Goal: Task Accomplishment & Management: Manage account settings

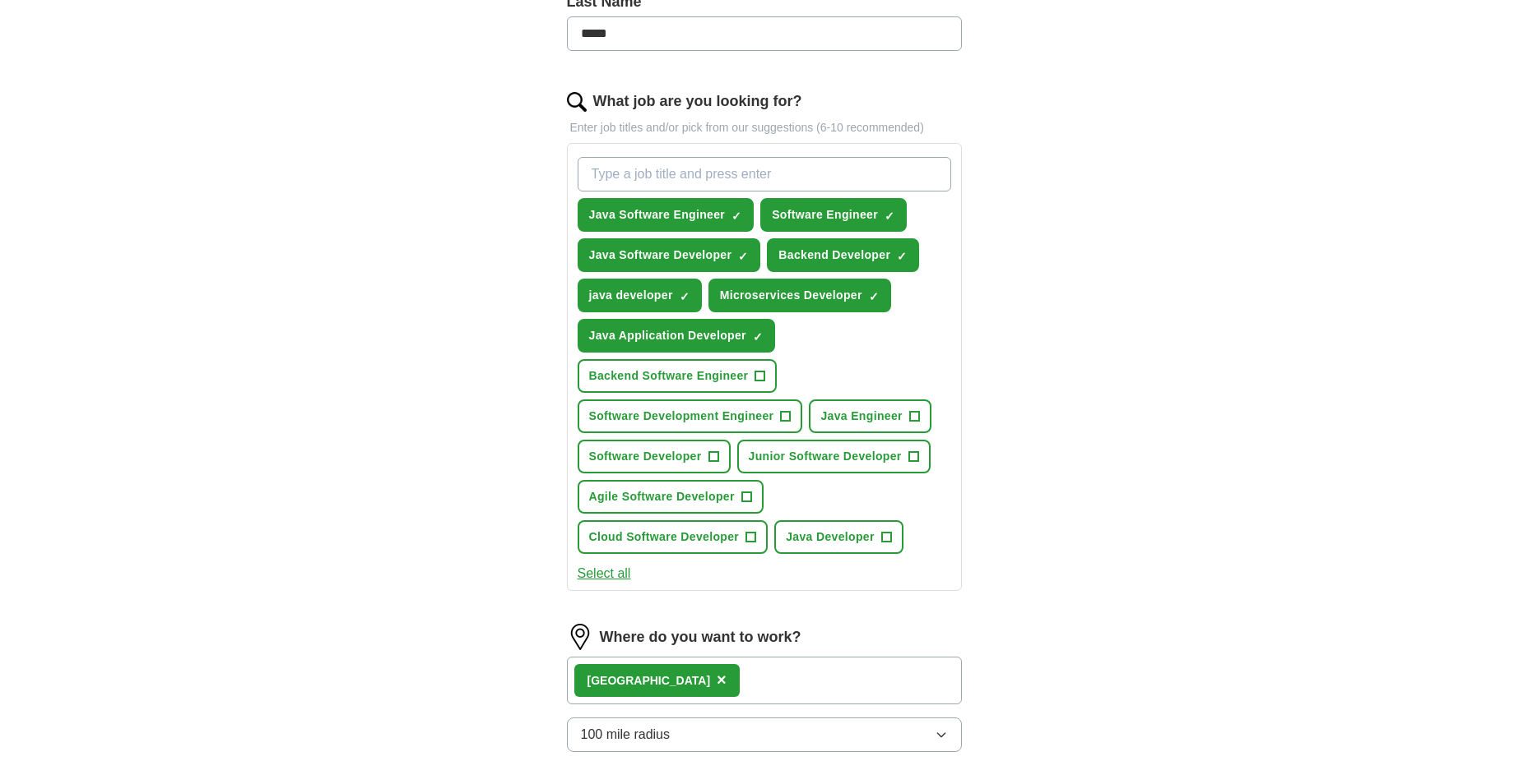
scroll to position [464, 0]
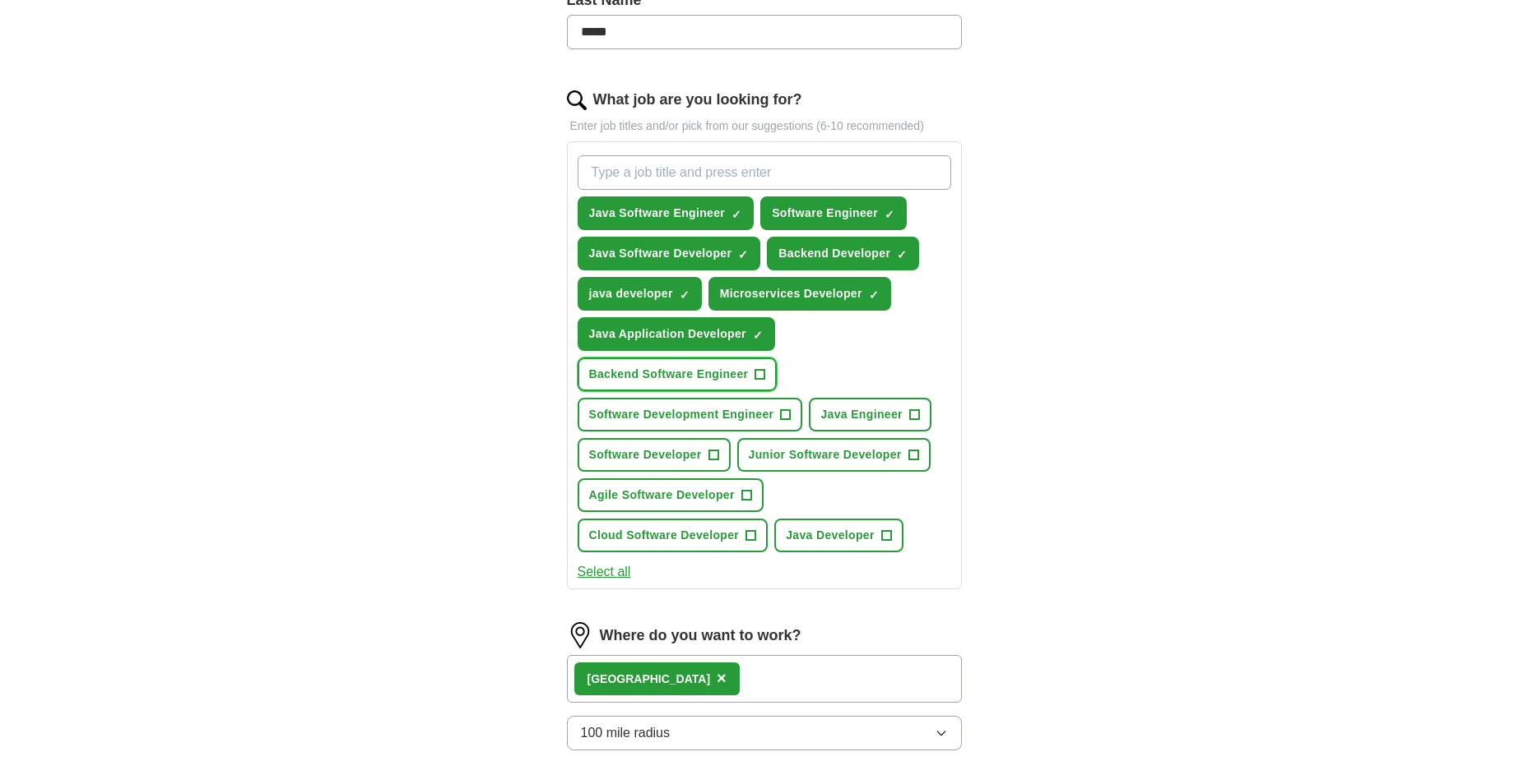
click at [759, 379] on span "+" at bounding box center [761, 375] width 10 height 13
click at [783, 413] on span "+" at bounding box center [785, 414] width 10 height 13
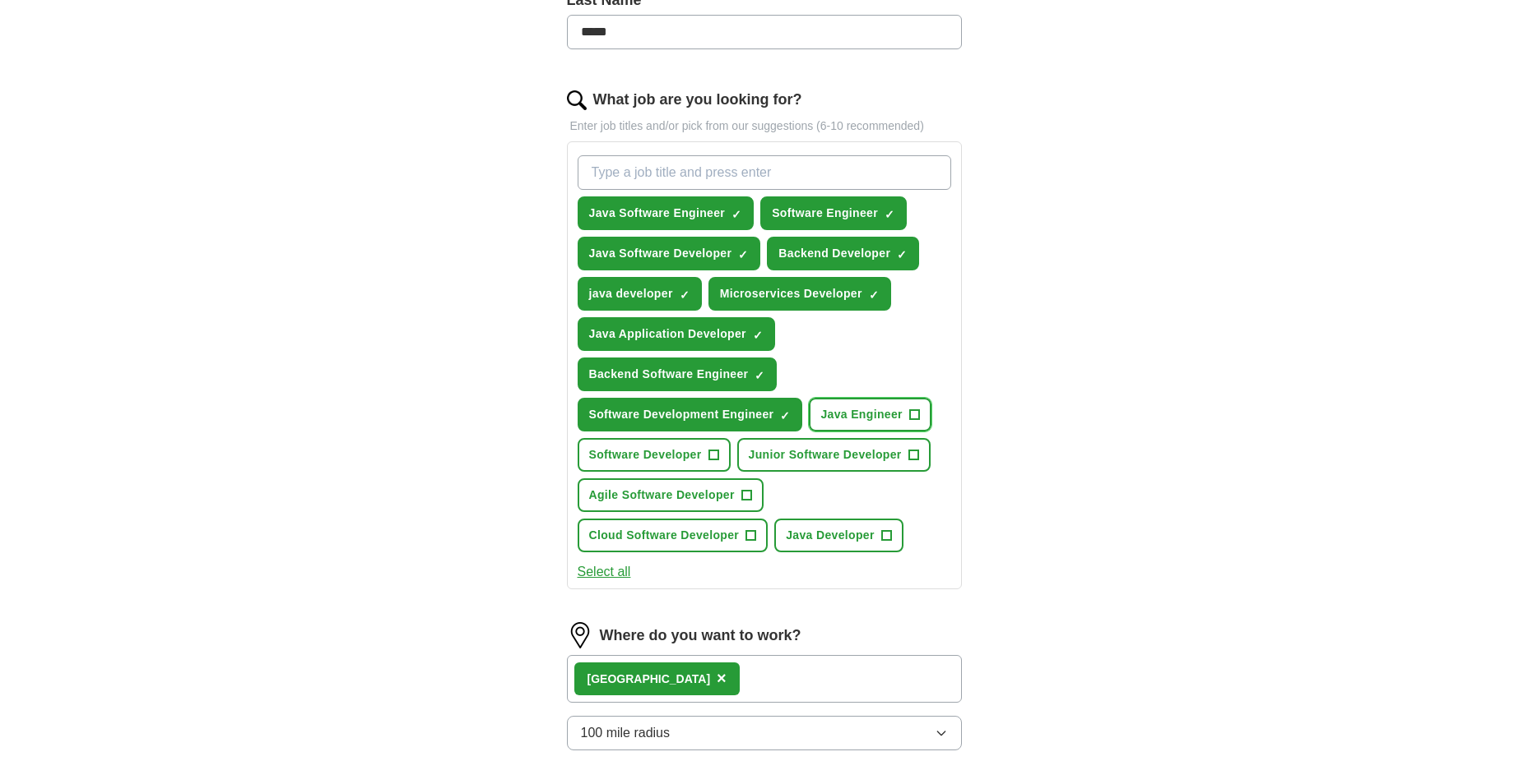
click at [913, 412] on span "+" at bounding box center [914, 414] width 10 height 13
click at [910, 450] on span "+" at bounding box center [914, 455] width 10 height 13
click at [710, 453] on span "+" at bounding box center [713, 455] width 10 height 13
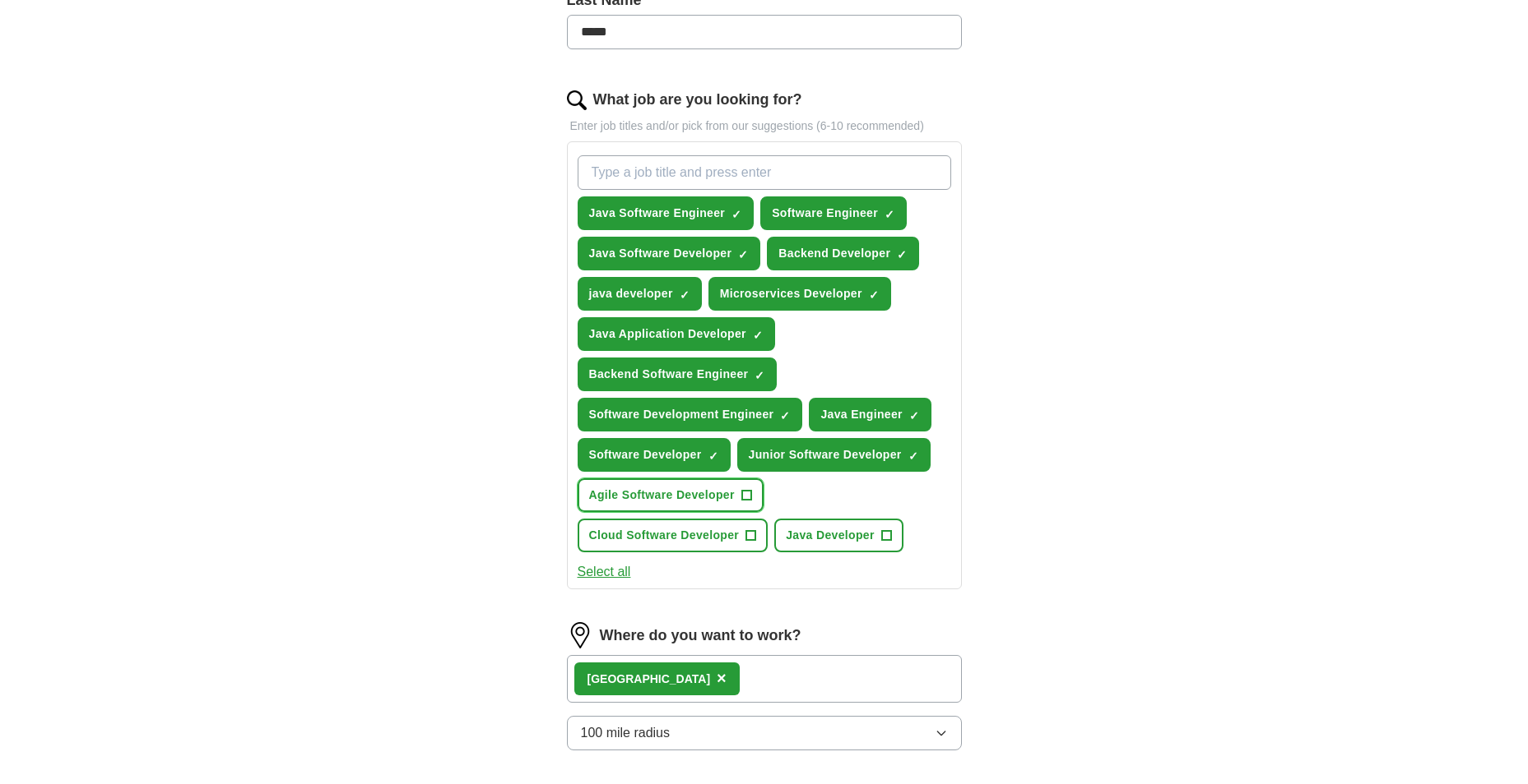
click at [745, 492] on span "+" at bounding box center [747, 495] width 10 height 13
click at [889, 532] on span "+" at bounding box center [886, 536] width 10 height 13
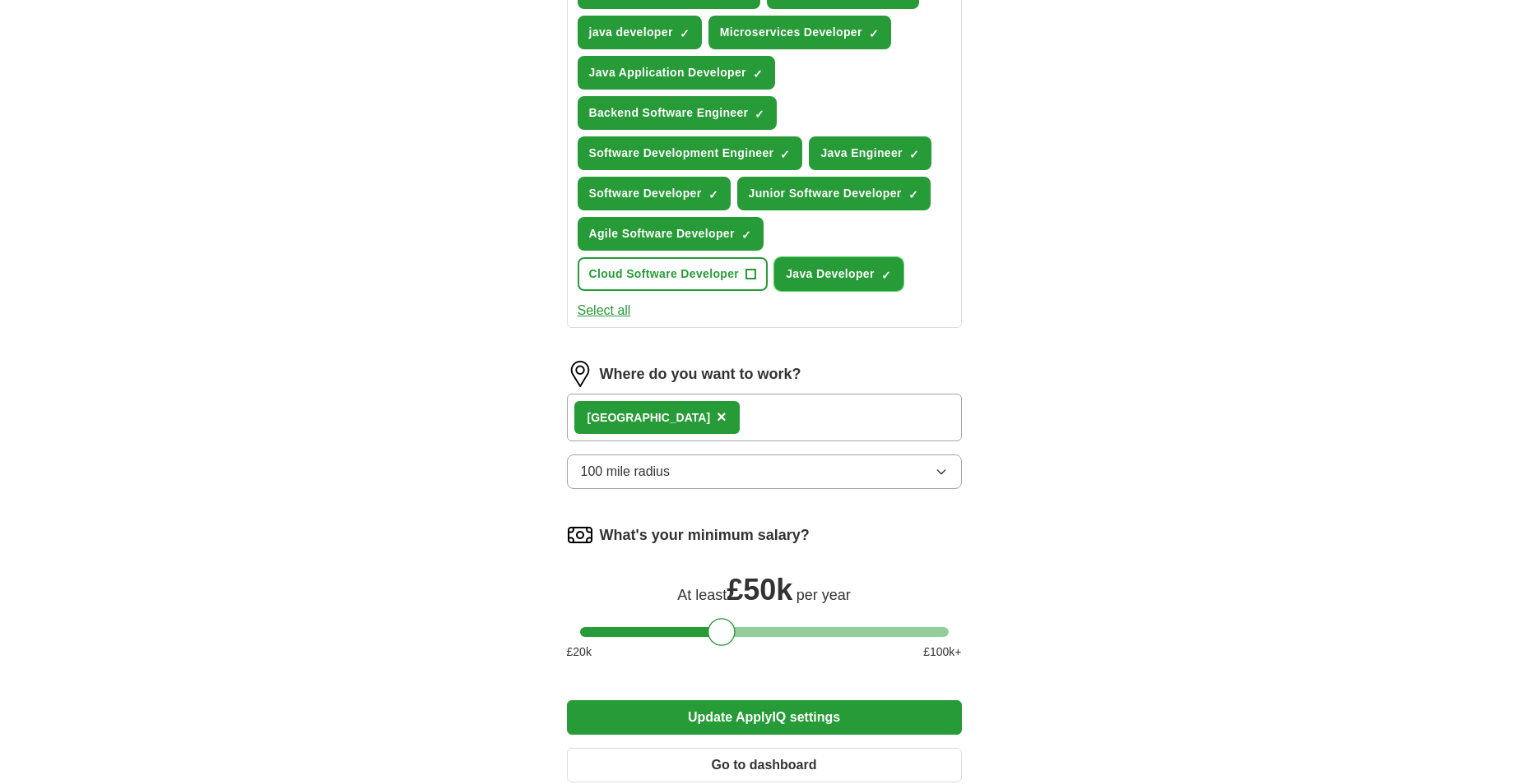
scroll to position [723, 0]
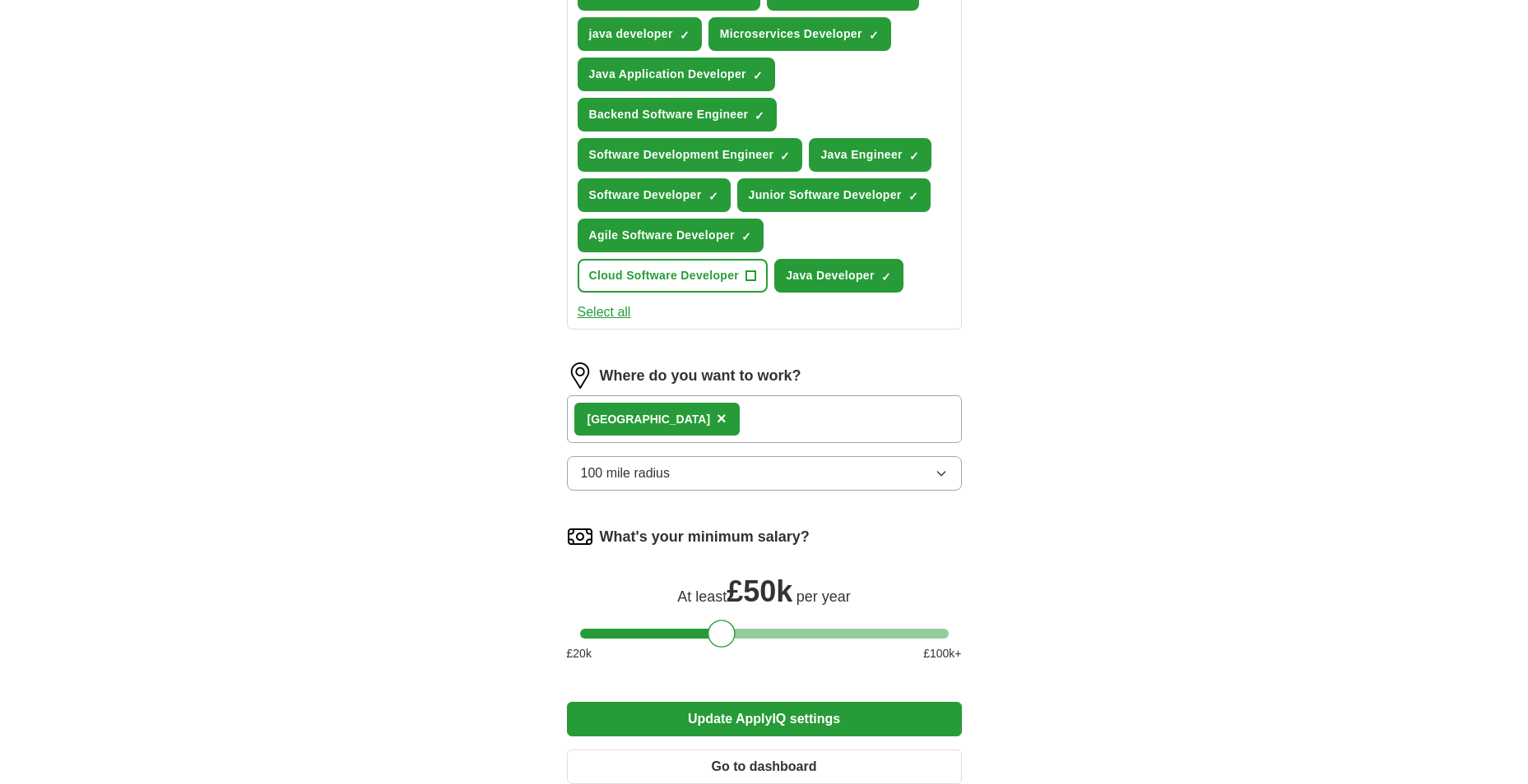
click at [717, 420] on span "×" at bounding box center [722, 418] width 10 height 18
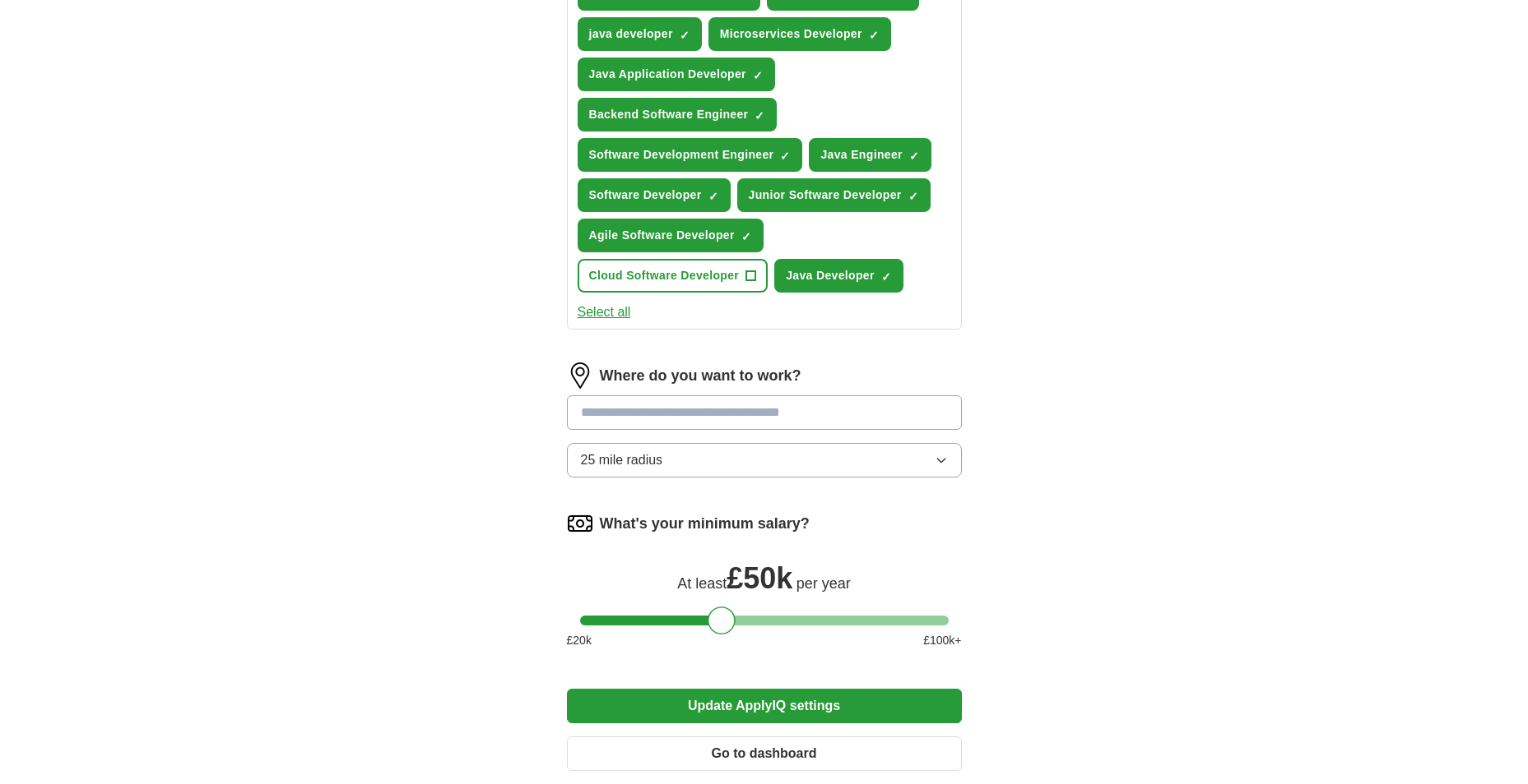
click at [641, 420] on input at bounding box center [764, 412] width 395 height 35
type input "***"
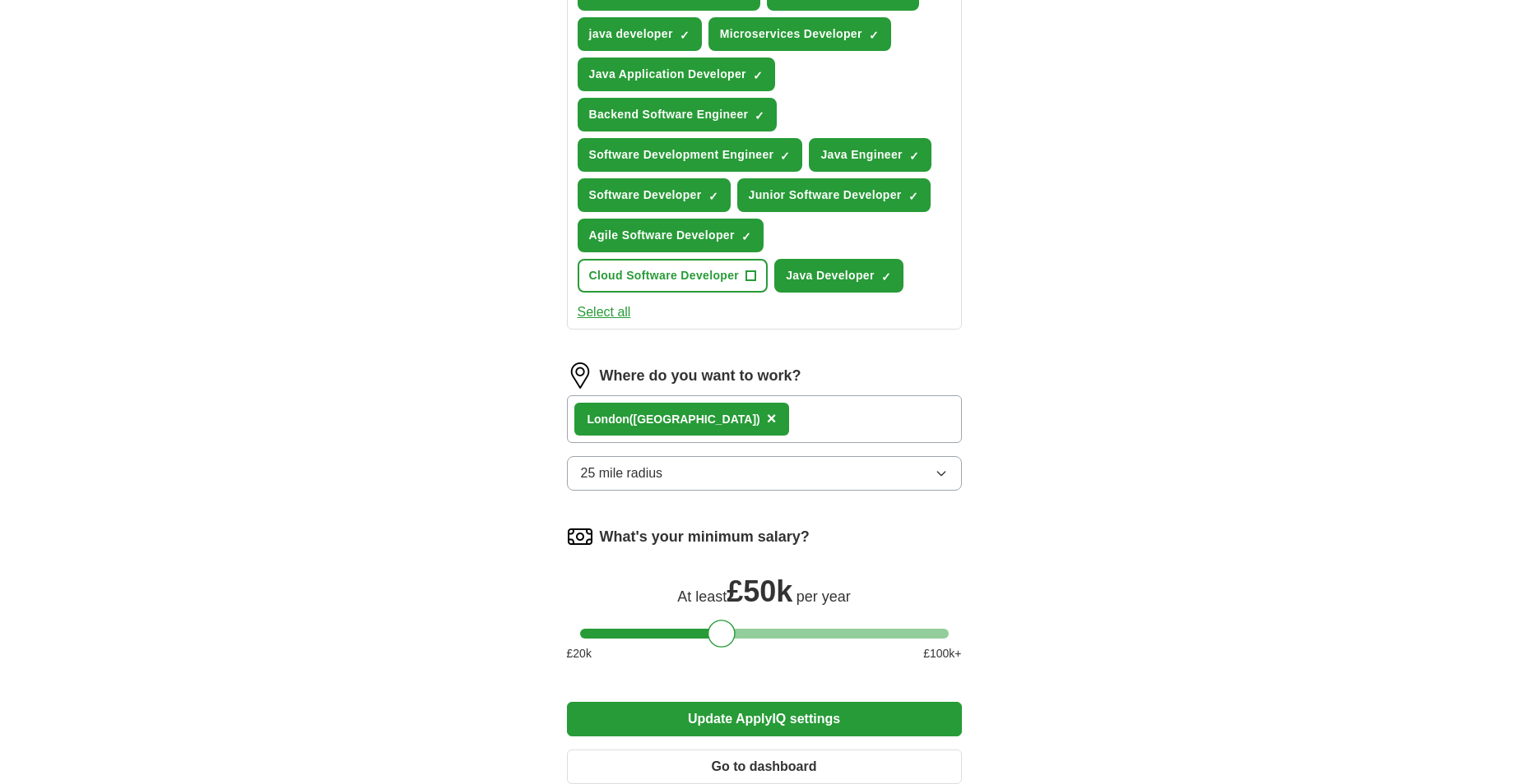
click at [803, 411] on div "Lon don ([GEOGRAPHIC_DATA]) ×" at bounding box center [764, 419] width 395 height 48
click at [784, 412] on div "Lon don ([GEOGRAPHIC_DATA]) ×" at bounding box center [764, 419] width 395 height 48
click at [700, 417] on div "Lon don ([GEOGRAPHIC_DATA]) ×" at bounding box center [764, 419] width 395 height 48
click at [696, 421] on div "Lon don ([GEOGRAPHIC_DATA]) ×" at bounding box center [764, 419] width 395 height 48
click at [706, 416] on div "Lon don ([GEOGRAPHIC_DATA]) ×" at bounding box center [764, 419] width 395 height 48
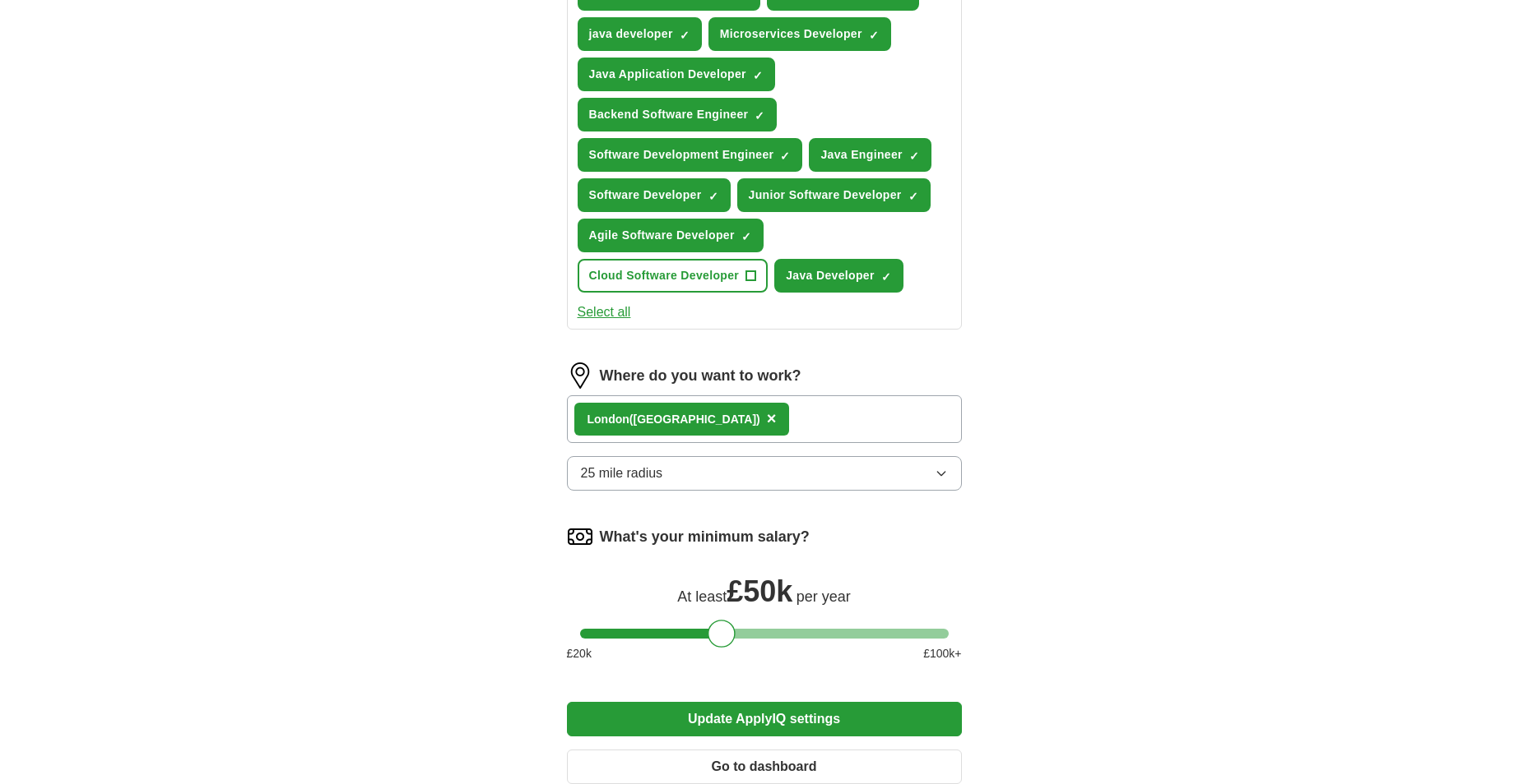
click at [766, 417] on span "×" at bounding box center [771, 418] width 10 height 18
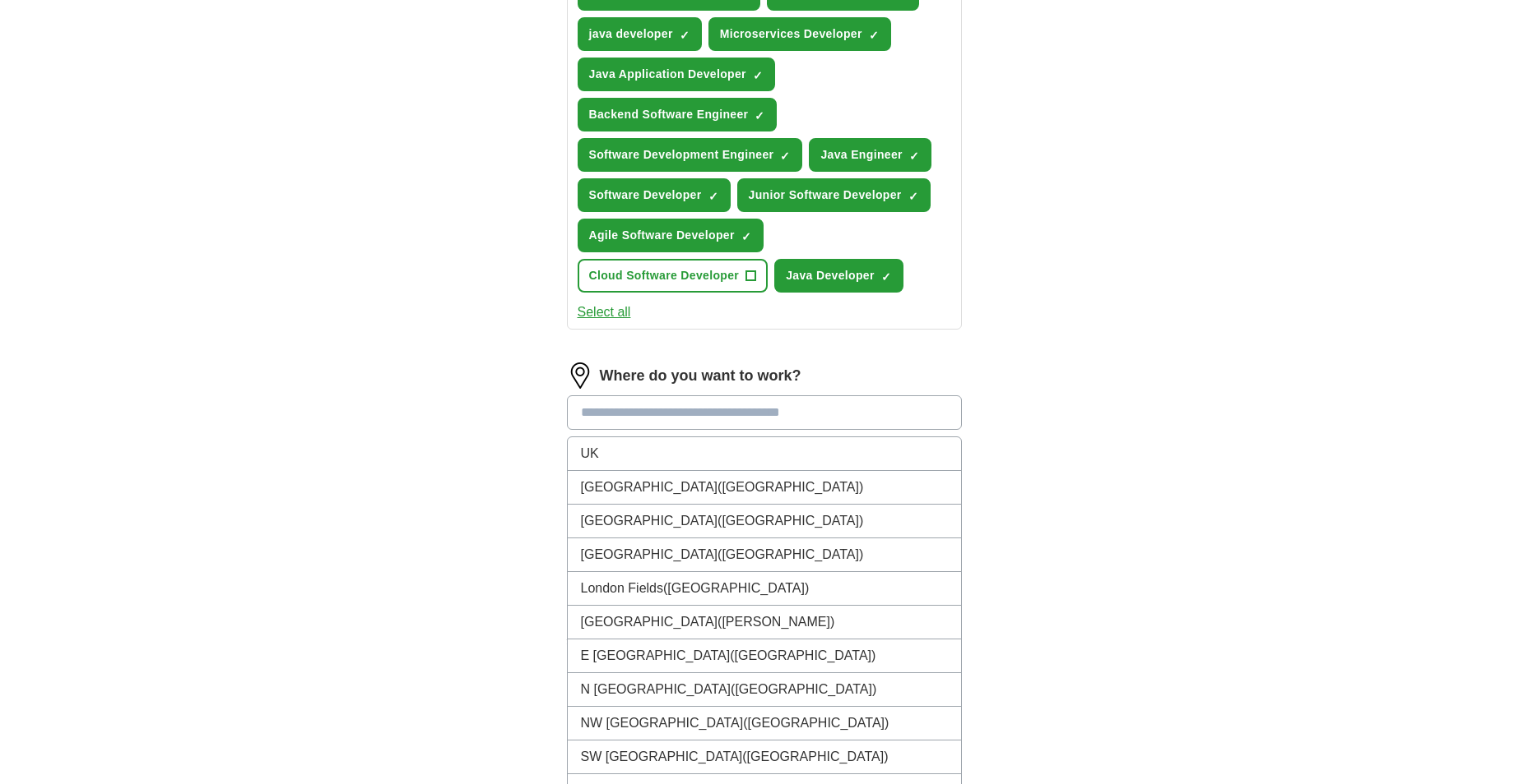
click at [670, 417] on input at bounding box center [764, 412] width 395 height 35
click at [672, 453] on li "UK" at bounding box center [764, 454] width 394 height 34
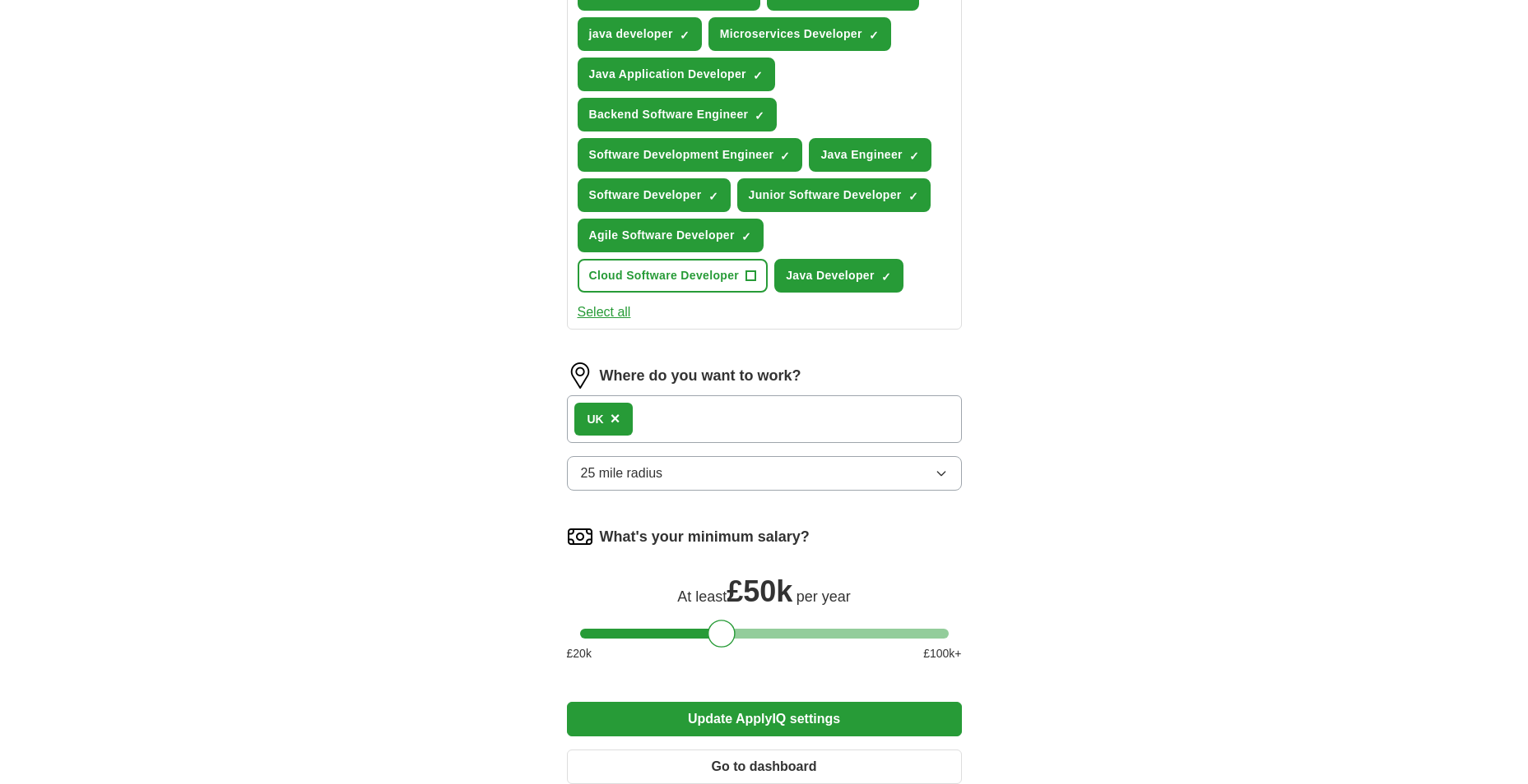
click at [863, 472] on button "25 mile radius" at bounding box center [764, 473] width 395 height 35
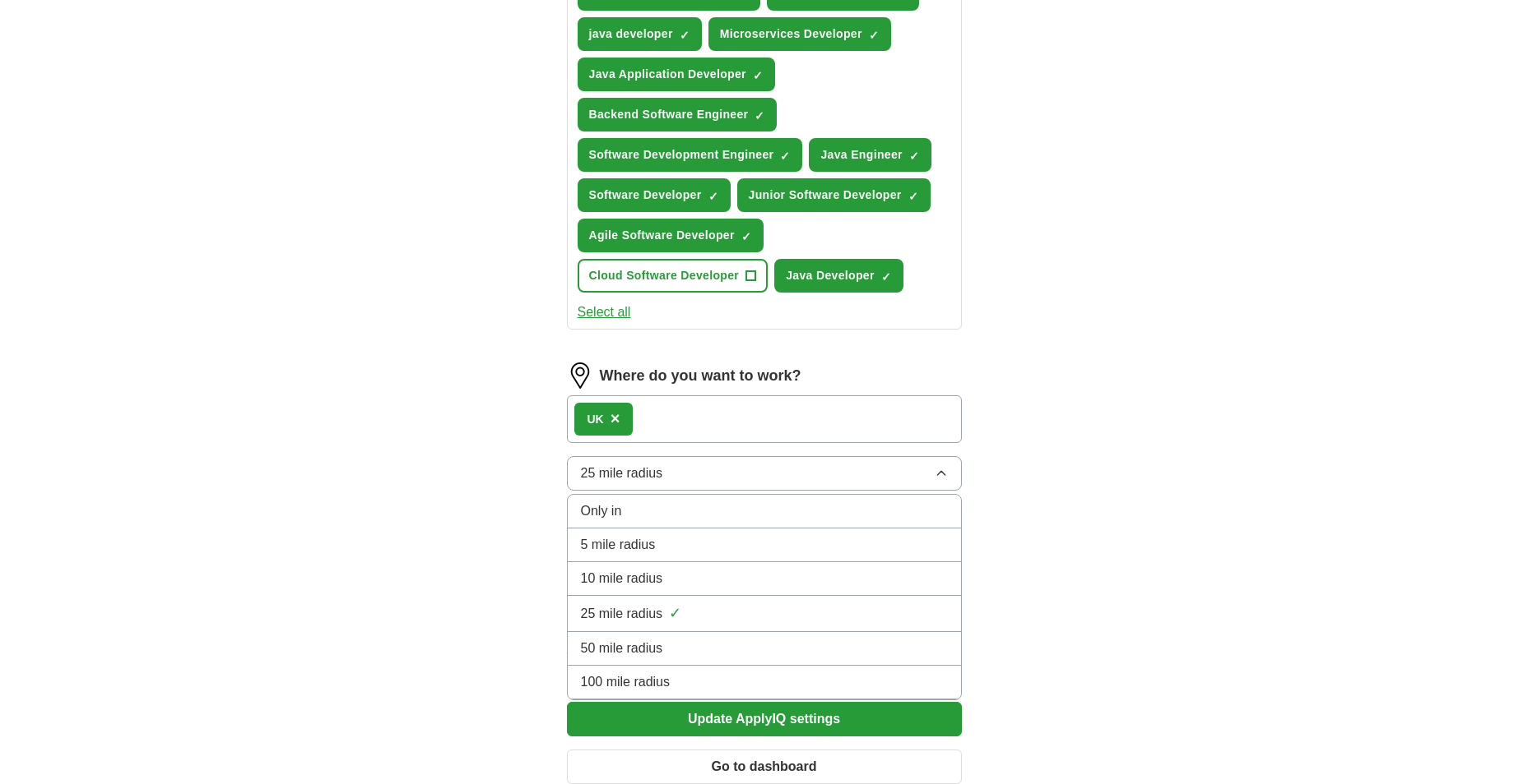
click at [784, 656] on div "50 mile radius" at bounding box center [764, 649] width 367 height 20
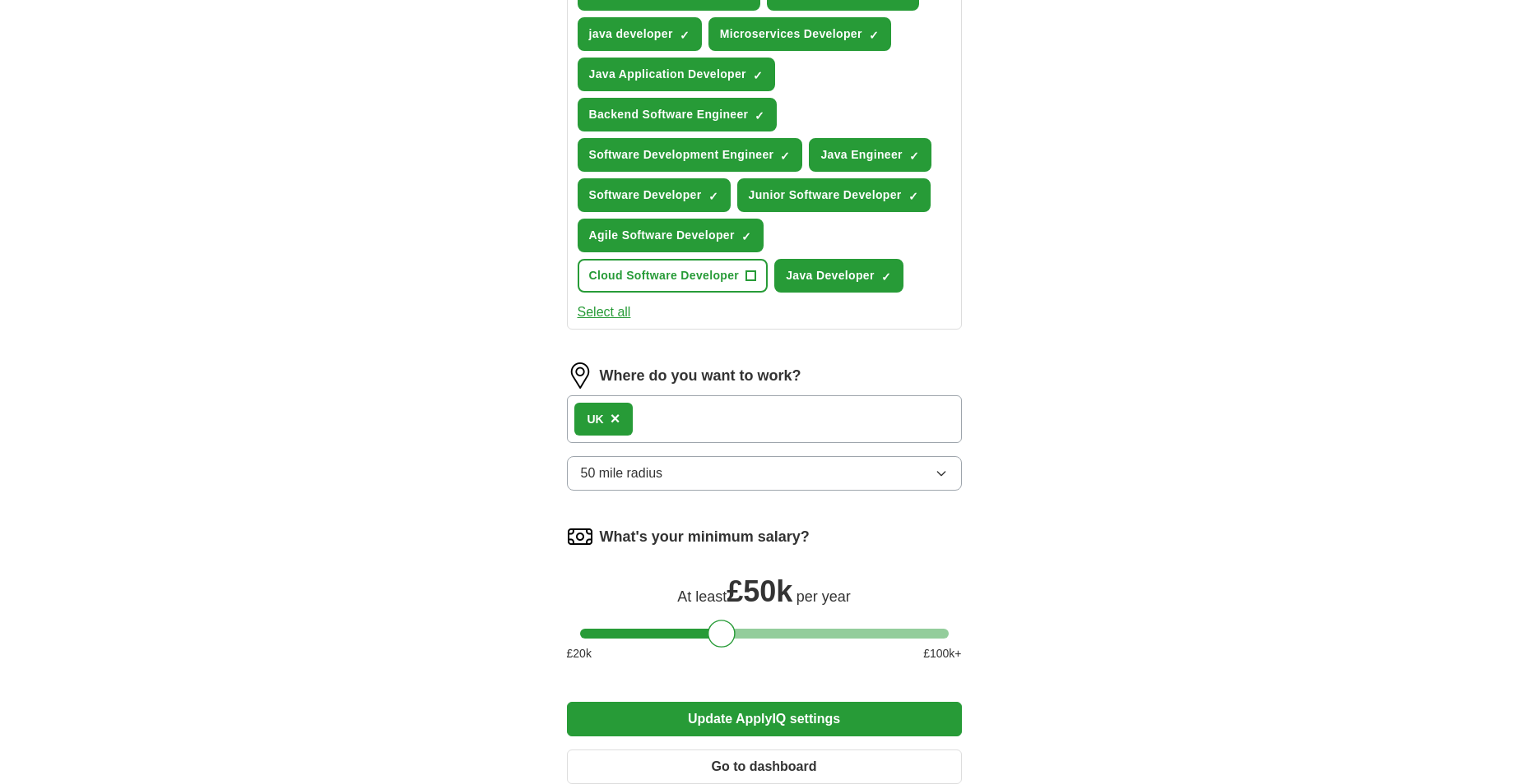
click at [685, 709] on button "Update ApplyIQ settings" at bounding box center [764, 719] width 395 height 35
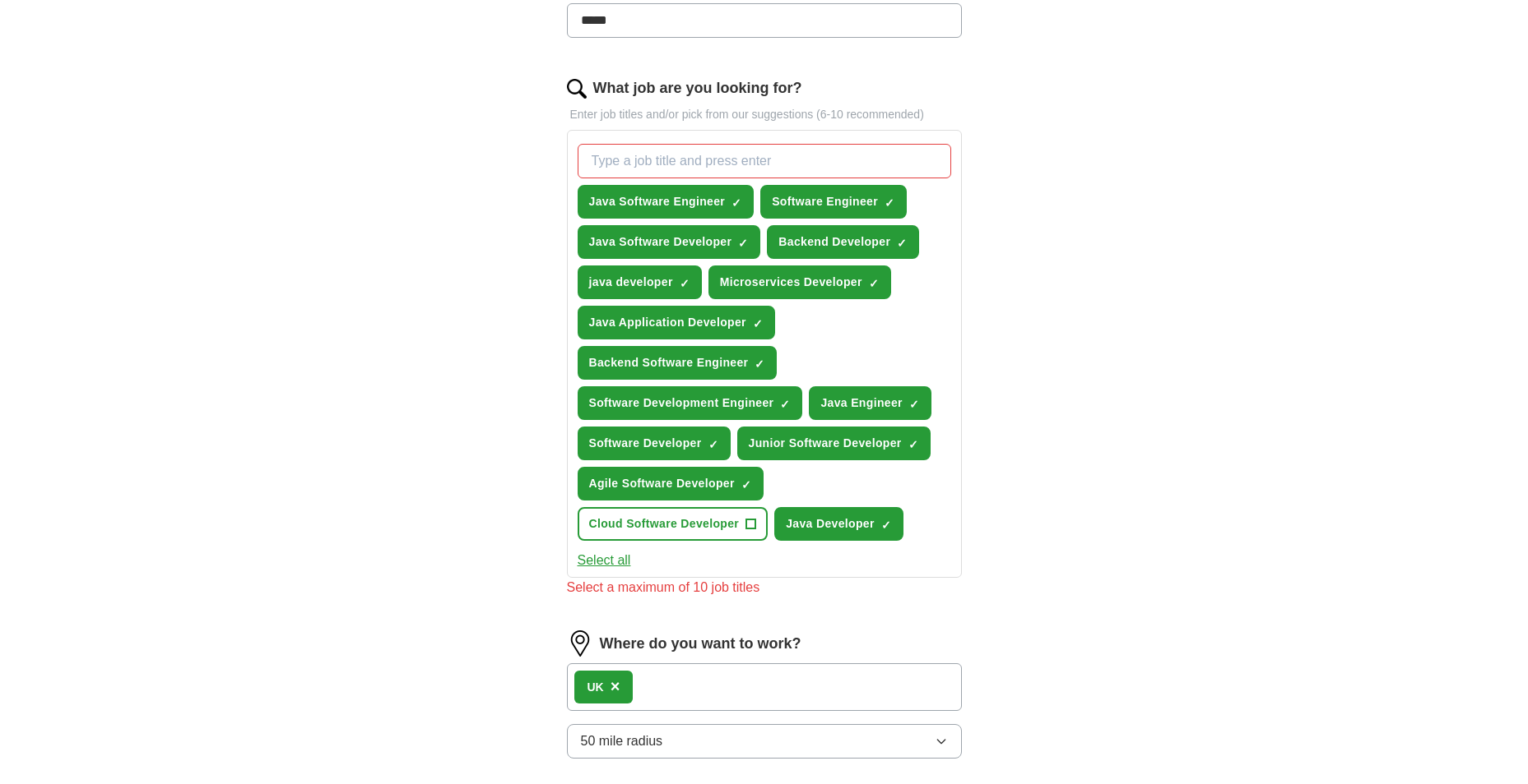
scroll to position [474, 0]
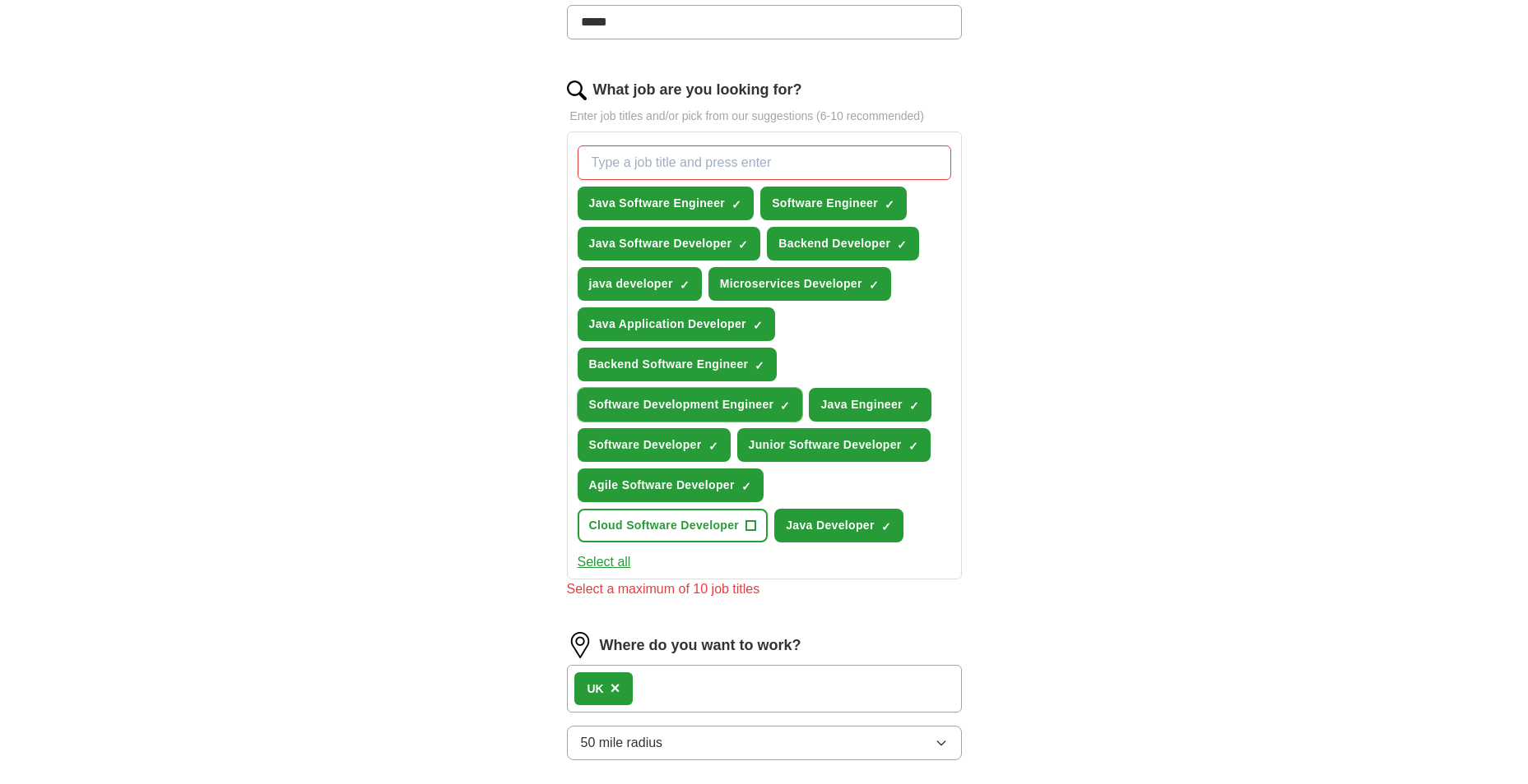
click at [0, 0] on span "×" at bounding box center [0, 0] width 0 height 0
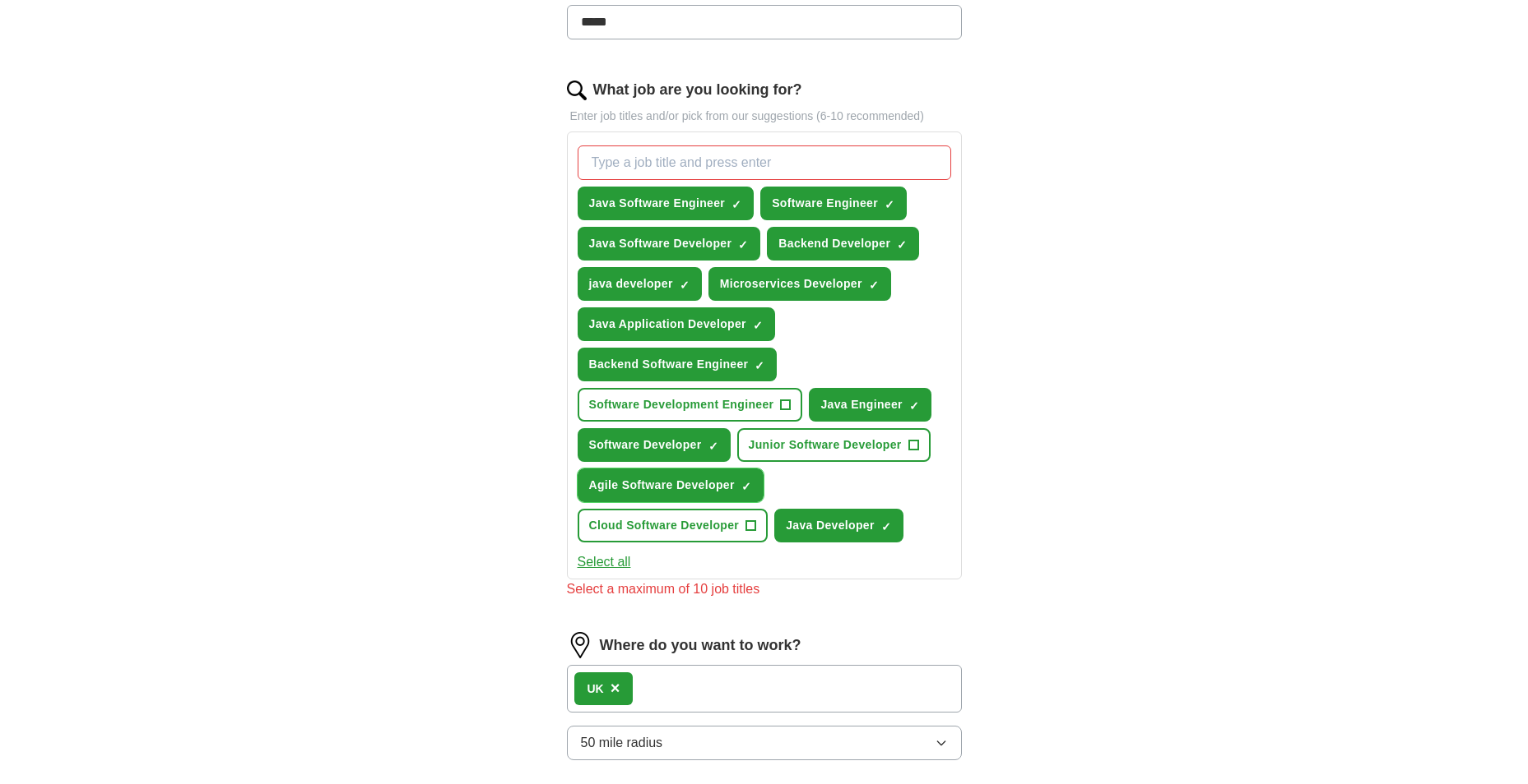
click at [0, 0] on span "×" at bounding box center [0, 0] width 0 height 0
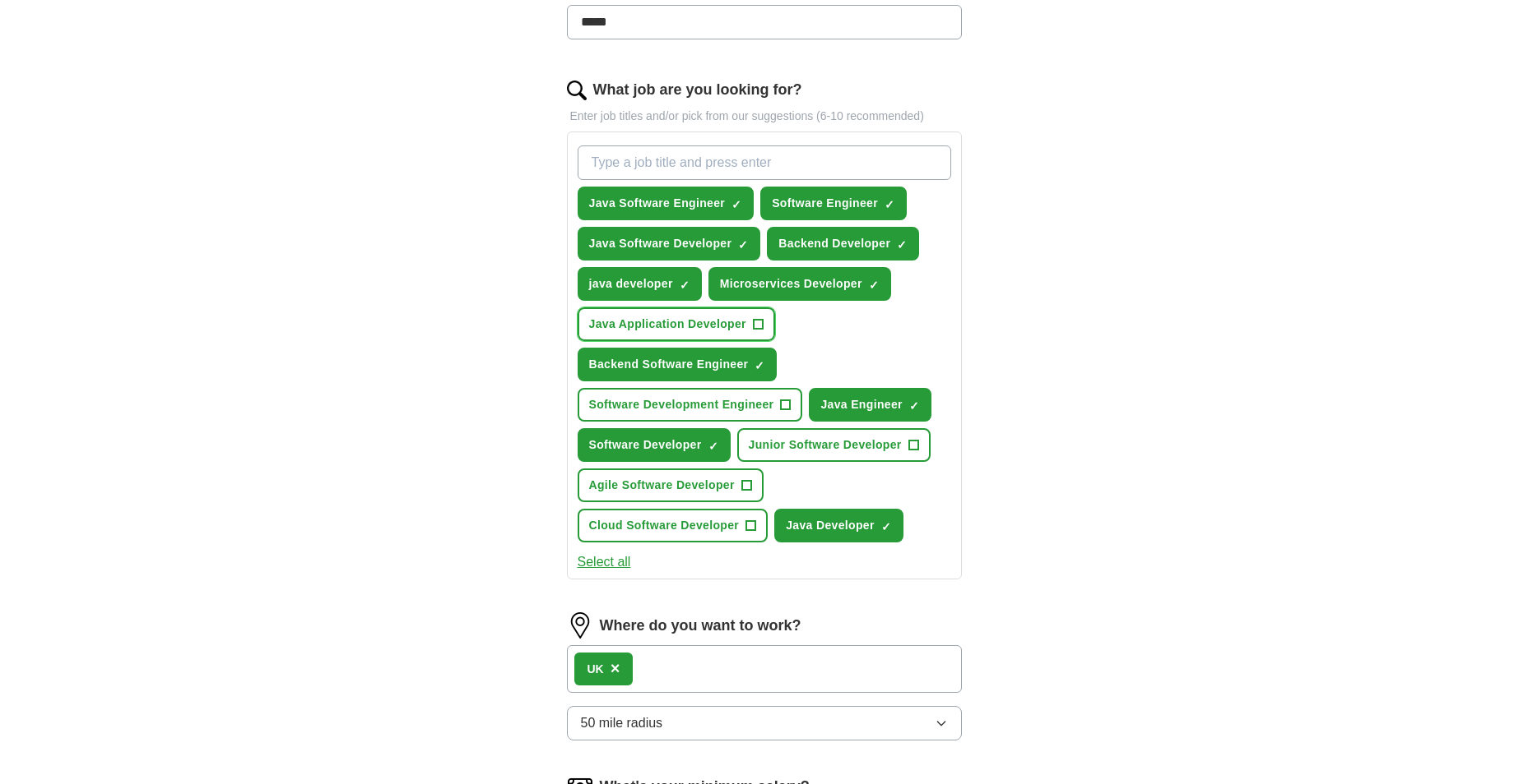
scroll to position [936, 0]
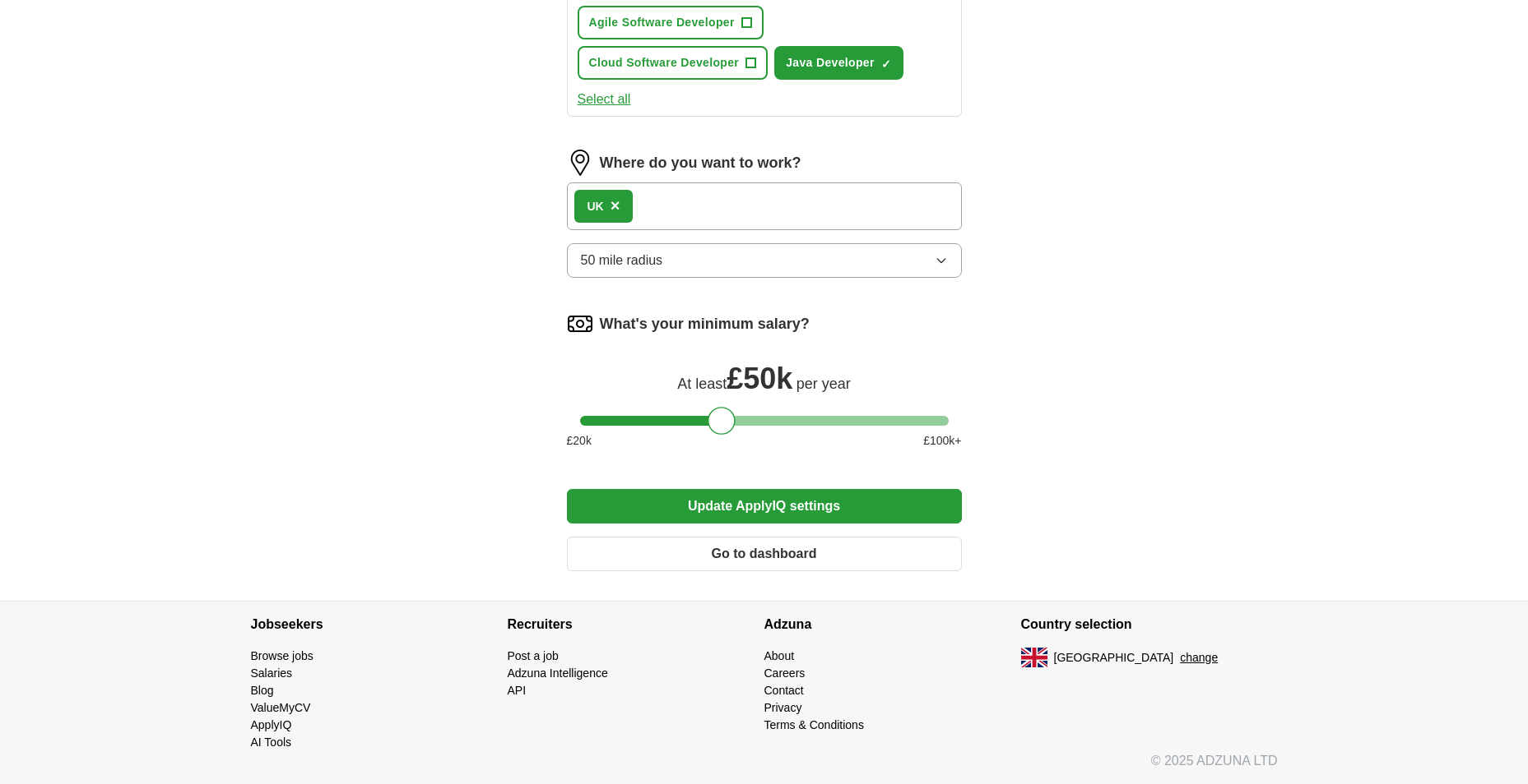
click at [747, 508] on button "Update ApplyIQ settings" at bounding box center [764, 506] width 395 height 35
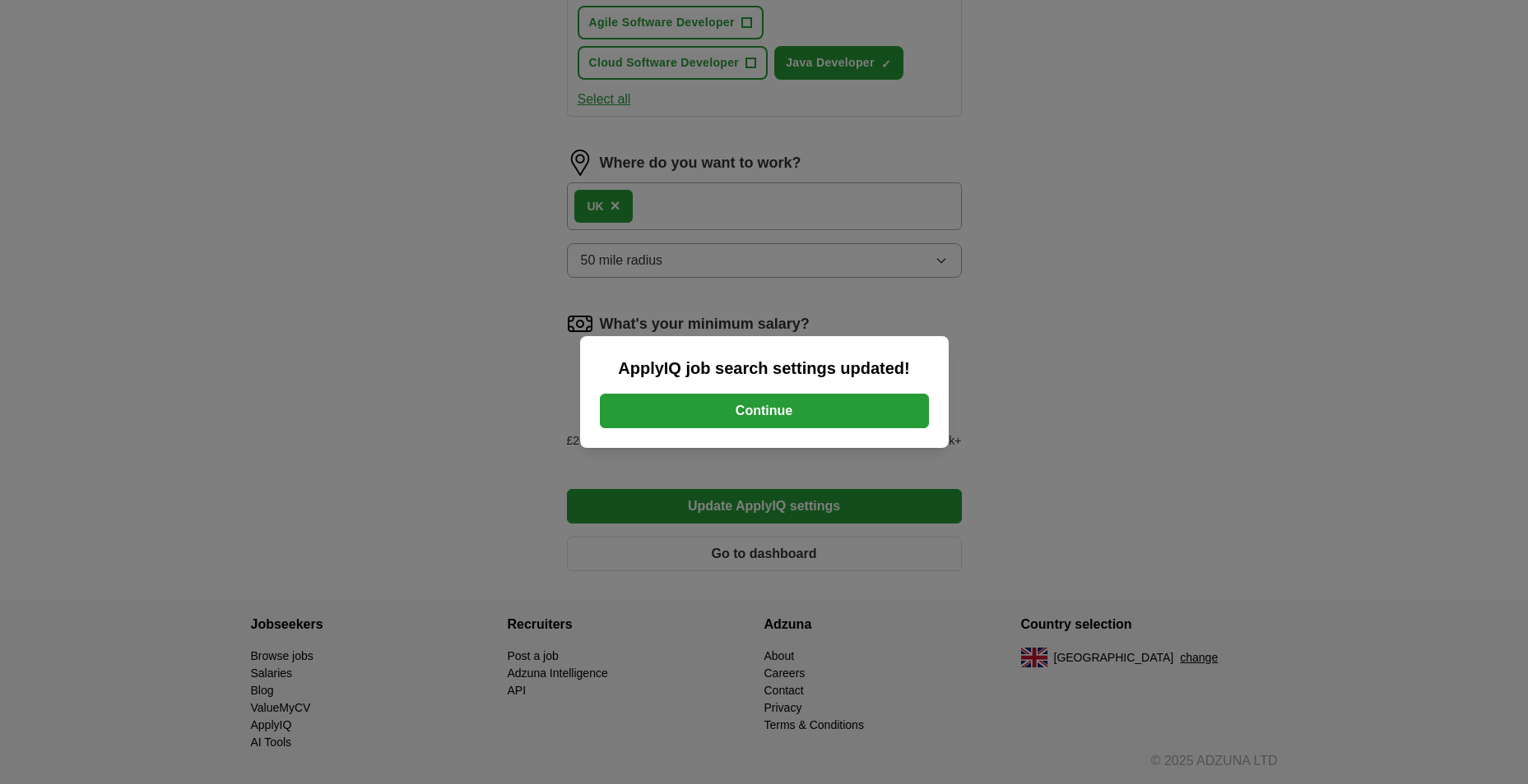
click at [806, 402] on button "Continue" at bounding box center [764, 410] width 329 height 35
